Goal: Check status: Check status

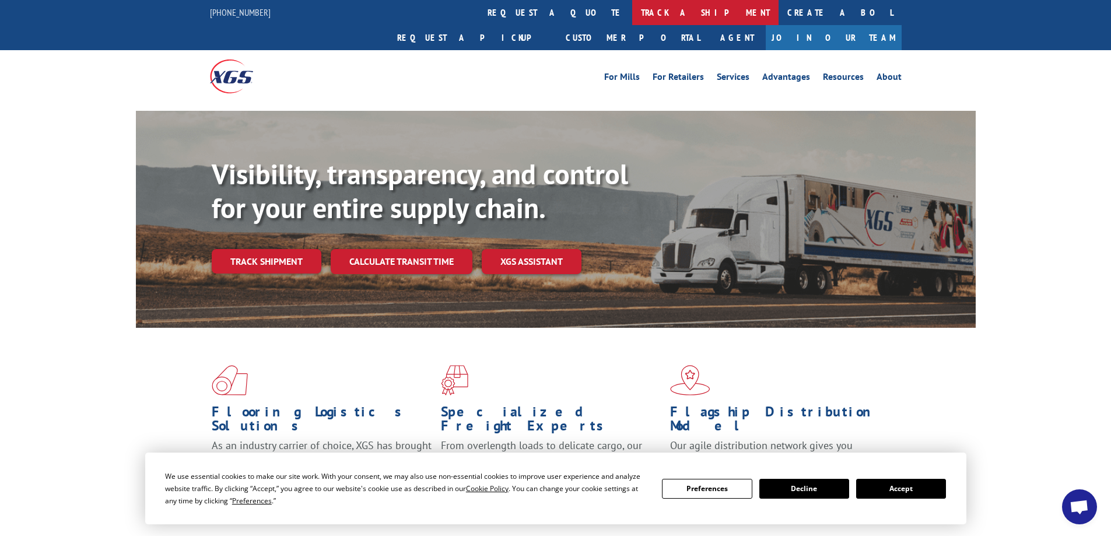
click at [632, 15] on link "track a shipment" at bounding box center [705, 12] width 146 height 25
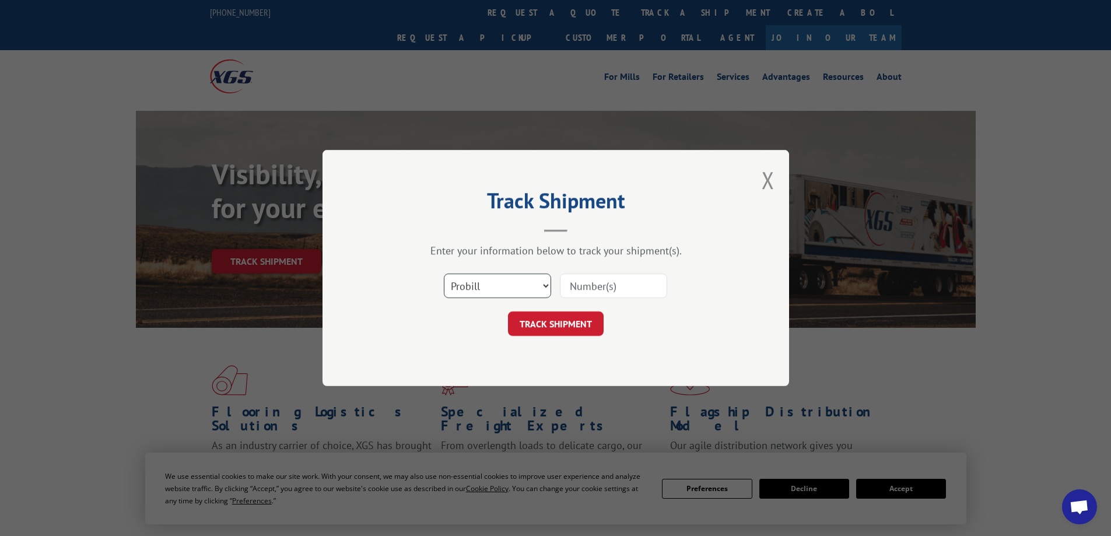
click at [537, 285] on select "Select category... Probill BOL PO" at bounding box center [497, 286] width 107 height 25
click at [516, 284] on select "Select category... Probill BOL PO" at bounding box center [497, 286] width 107 height 25
click at [519, 286] on select "Select category... Probill BOL PO" at bounding box center [497, 286] width 107 height 25
select select "bol"
click at [444, 274] on select "Select category... Probill BOL PO" at bounding box center [497, 286] width 107 height 25
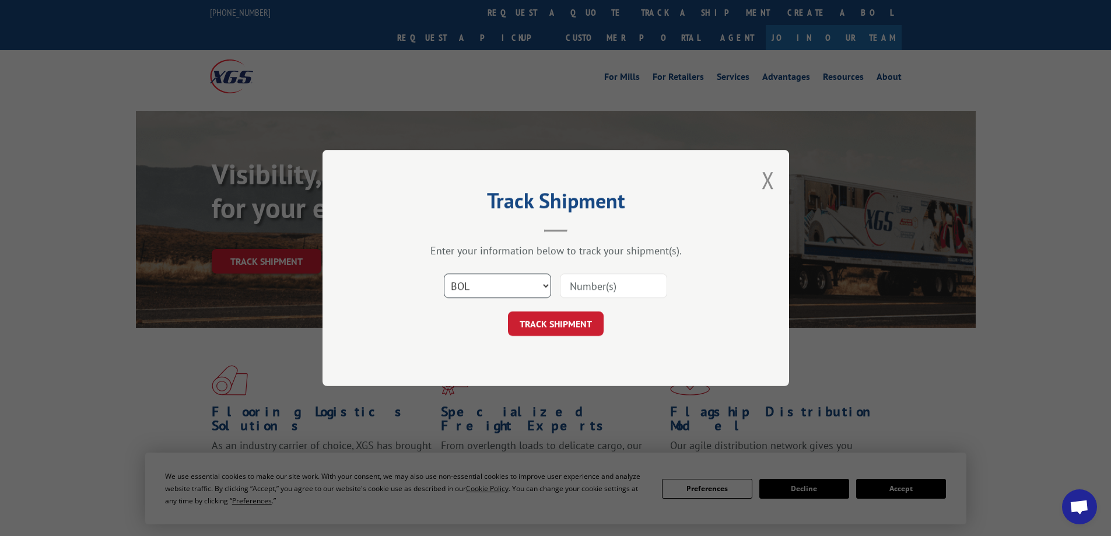
click at [528, 280] on select "Select category... Probill BOL PO" at bounding box center [497, 286] width 107 height 25
click at [642, 286] on input at bounding box center [613, 286] width 107 height 25
type input "54401914"
click button "TRACK SHIPMENT" at bounding box center [556, 324] width 96 height 25
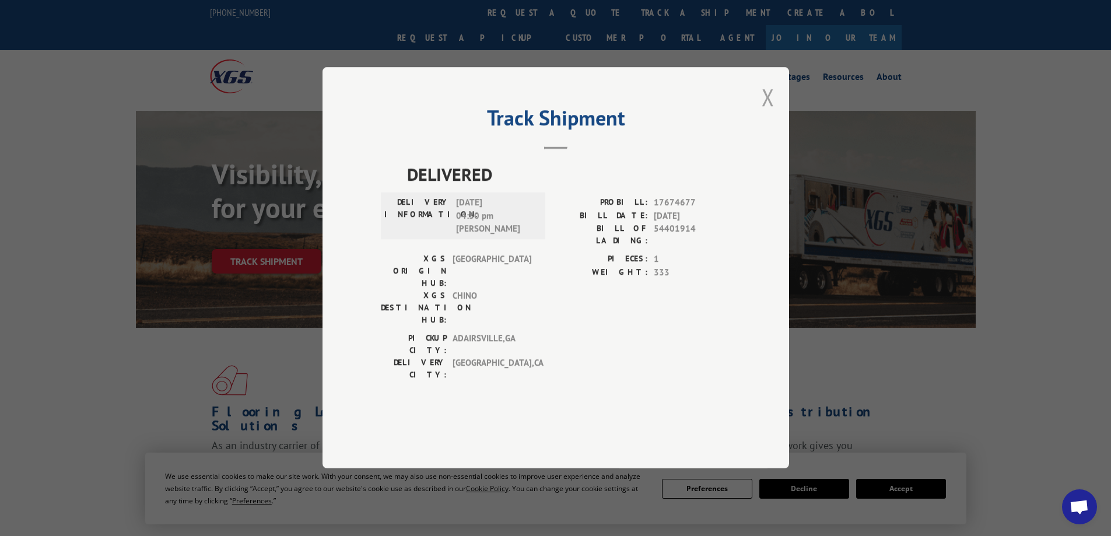
click at [773, 113] on button "Close modal" at bounding box center [768, 97] width 13 height 31
